Goal: Information Seeking & Learning: Stay updated

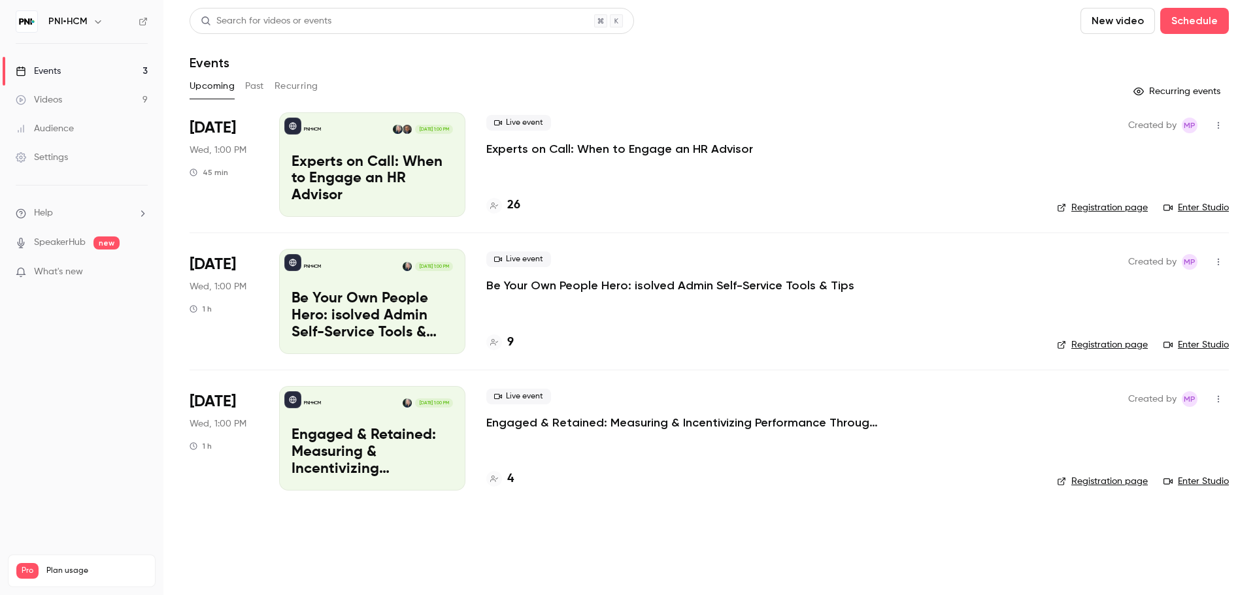
click at [245, 87] on button "Past" at bounding box center [254, 86] width 19 height 21
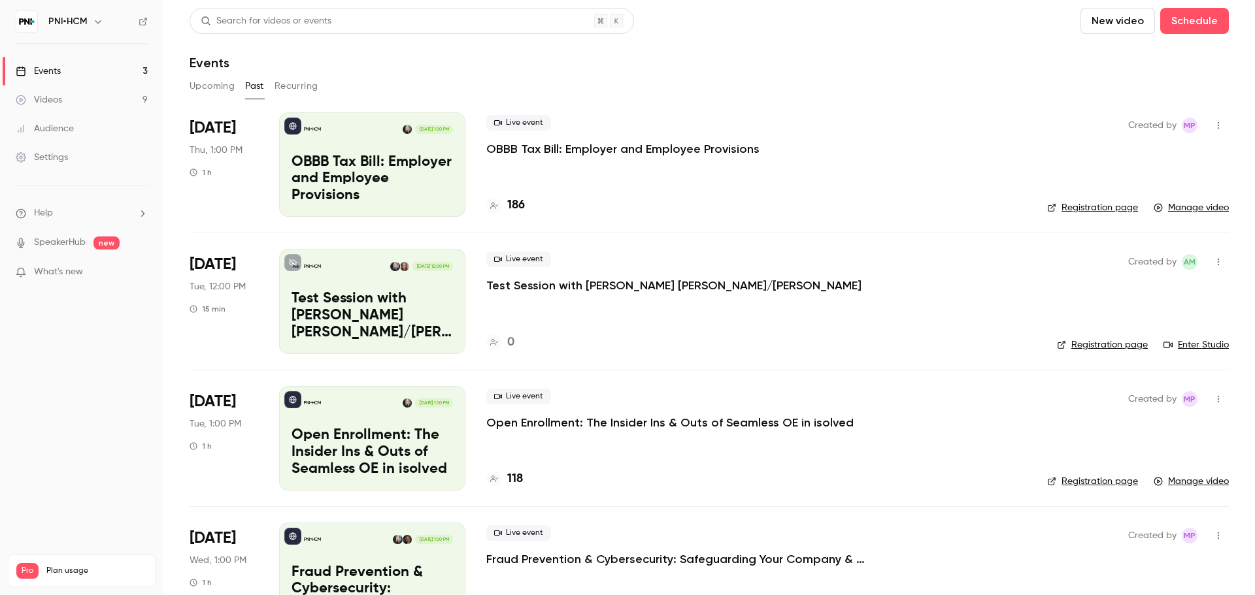
click at [772, 146] on div "Live event OBBB Tax Bill: Employer and Employee Provisions" at bounding box center [756, 136] width 540 height 42
copy div "OBBB Tax Bill: Employer and Employee Provisions"
click at [216, 77] on button "Upcoming" at bounding box center [211, 86] width 45 height 21
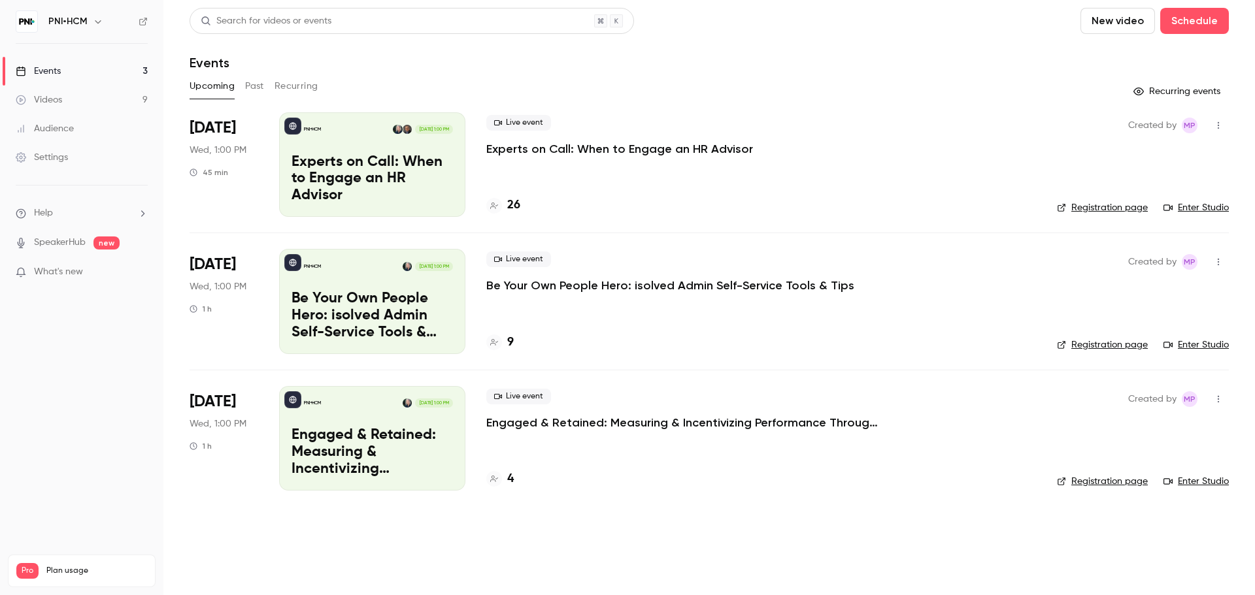
click at [763, 143] on div "Live event Experts on Call: When to Engage an HR Advisor" at bounding box center [761, 136] width 550 height 42
copy div "Experts on Call: When to Engage an HR Advisor"
